Goal: Task Accomplishment & Management: Manage account settings

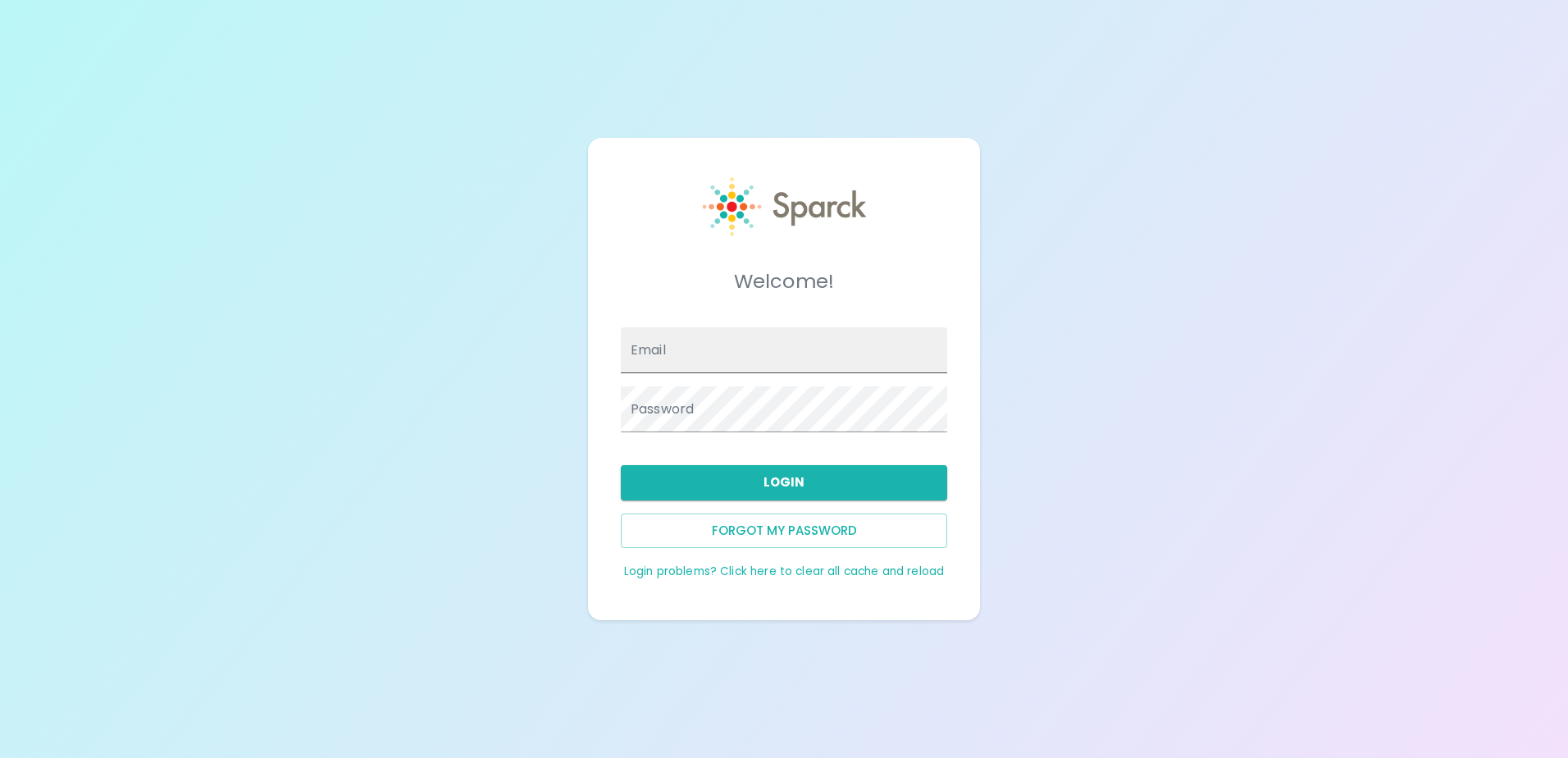
click at [720, 348] on input "Email" at bounding box center [784, 351] width 326 height 46
type input "[EMAIL_ADDRESS][DOMAIN_NAME]"
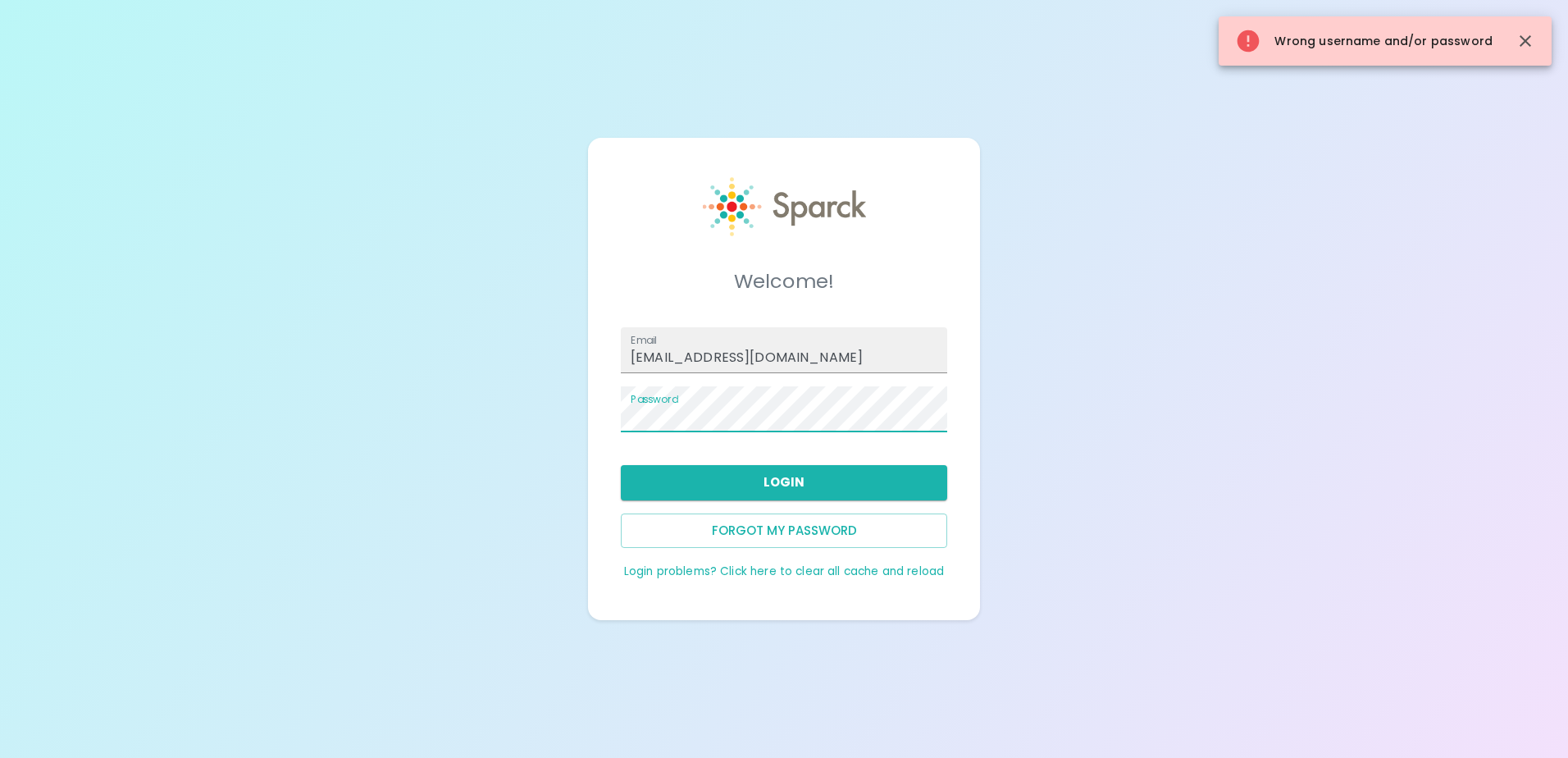
click at [1074, 475] on div "Welcome! Email [EMAIL_ADDRESS][DOMAIN_NAME] Password Login Forgot my password L…" at bounding box center [784, 379] width 1568 height 758
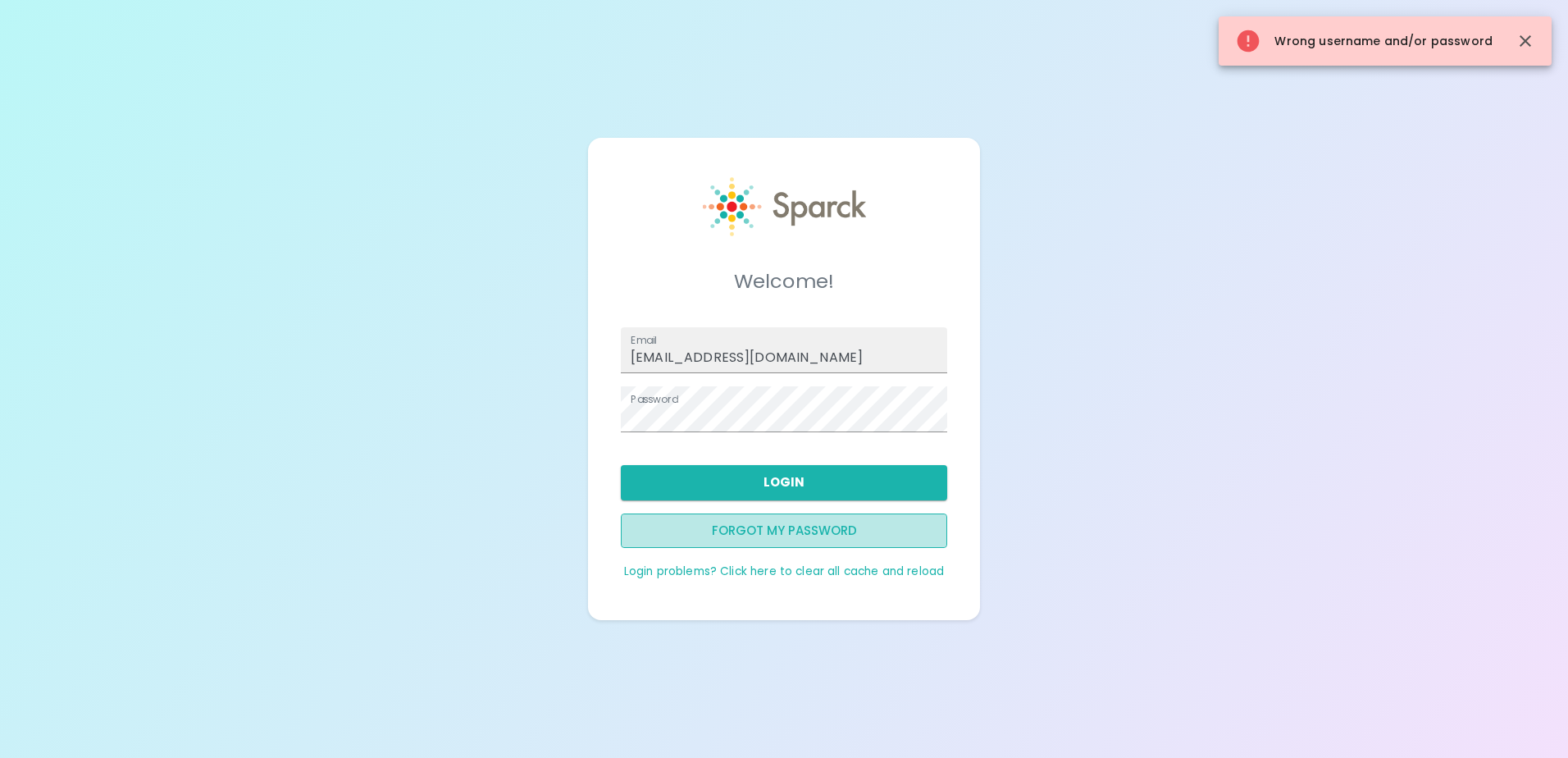
click at [738, 537] on button "Forgot my password" at bounding box center [784, 531] width 326 height 35
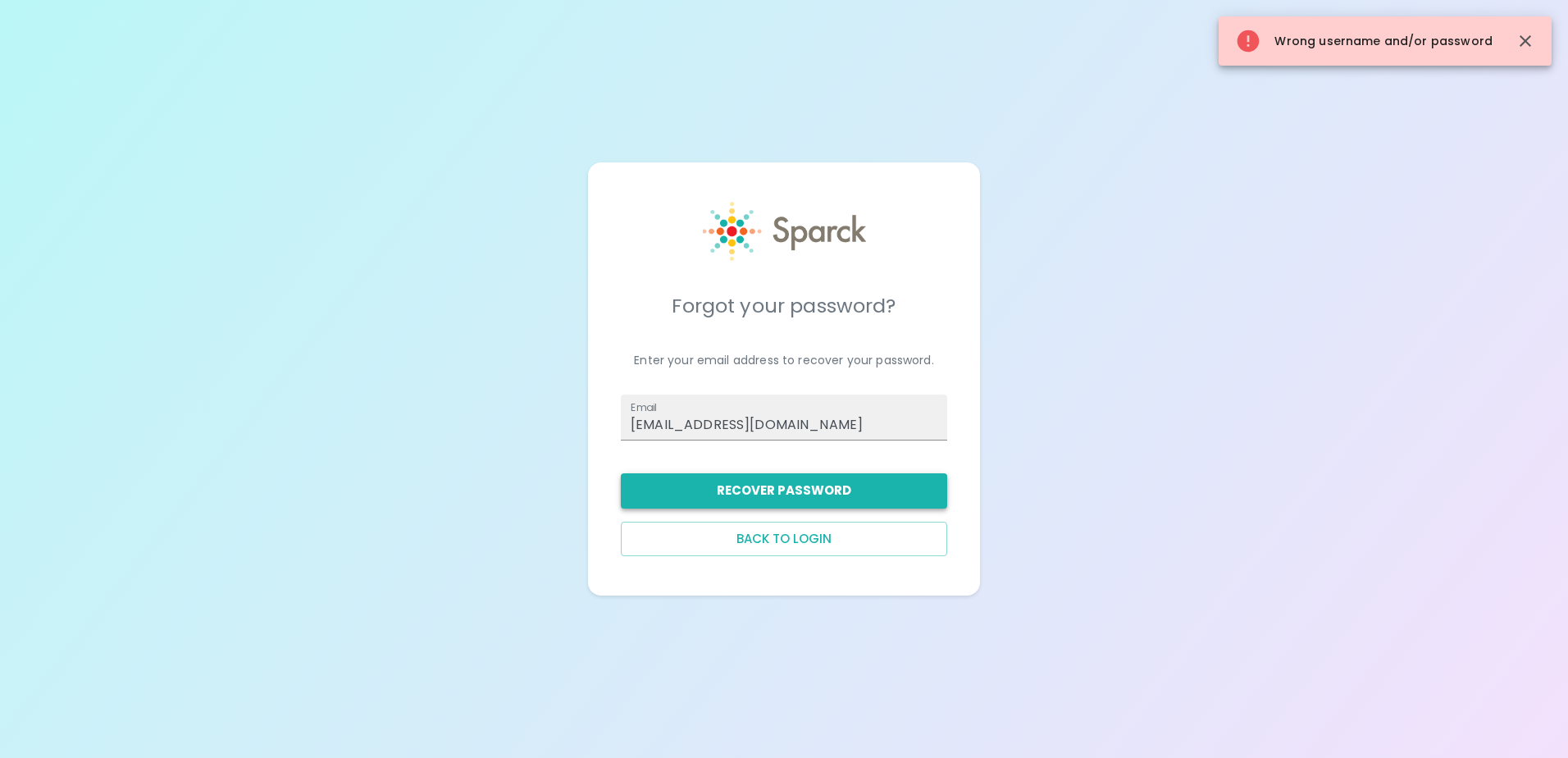
click at [762, 491] on button "Recover Password" at bounding box center [784, 491] width 326 height 35
click at [1339, 351] on div "Forgot your password? Enter your email address to recover your password. Email …" at bounding box center [784, 379] width 1568 height 758
click at [850, 495] on button "Recover Password" at bounding box center [784, 491] width 326 height 35
click at [97, 186] on div "Forgot your password? Enter your email address to recover your password. Email …" at bounding box center [784, 379] width 1568 height 758
